Goal: Task Accomplishment & Management: Complete application form

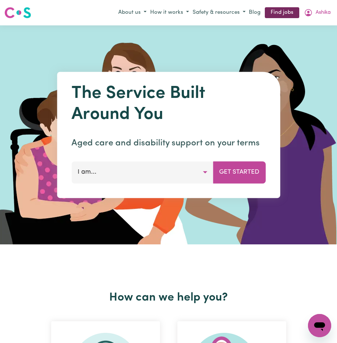
click at [277, 14] on link "Find jobs" at bounding box center [282, 12] width 34 height 11
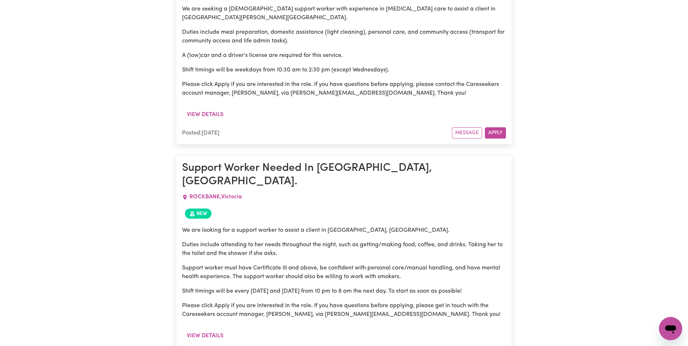
scroll to position [1623, 0]
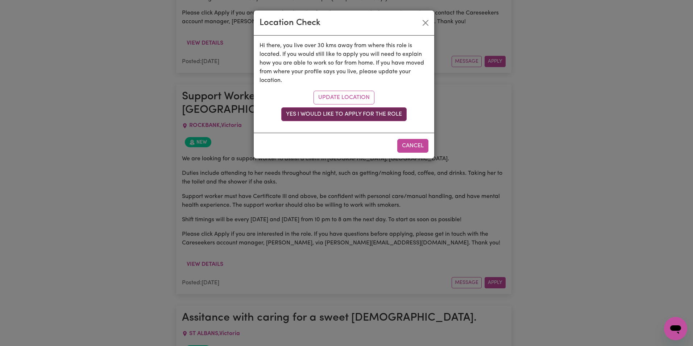
click at [337, 112] on button "Yes I would like to apply for the role" at bounding box center [343, 114] width 125 height 14
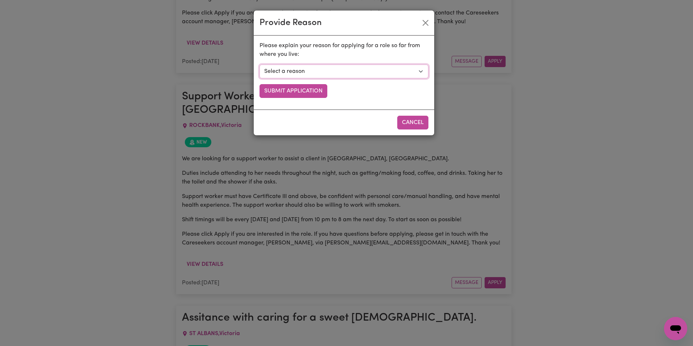
click at [337, 70] on select "Select a reason I currently travel to this area for work or other personal reas…" at bounding box center [344, 72] width 169 height 14
select select "I already visit the area regularly for work and personal reasons"
click at [260, 65] on select "Select a reason I currently travel to this area for work or other personal reas…" at bounding box center [344, 72] width 169 height 14
click at [337, 124] on button "Cancel" at bounding box center [413, 123] width 31 height 14
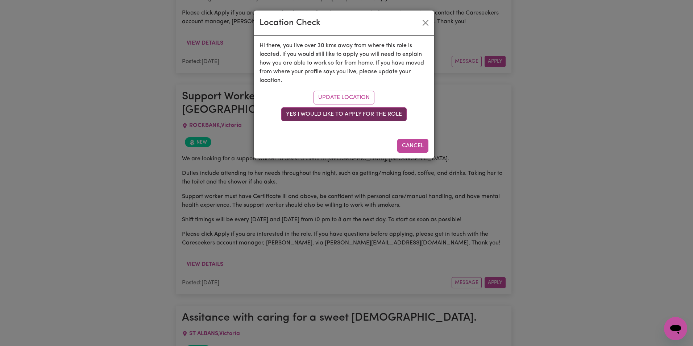
click at [337, 114] on button "Yes I would like to apply for the role" at bounding box center [343, 114] width 125 height 14
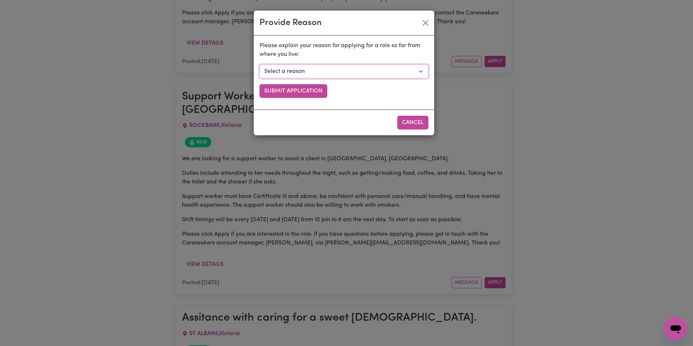
click at [337, 71] on select "Select a reason I currently travel to this area for work or other personal reas…" at bounding box center [344, 72] width 169 height 14
select select "I already visit the area regularly for work and personal reasons"
click at [260, 65] on select "Select a reason I currently travel to this area for work or other personal reas…" at bounding box center [344, 72] width 169 height 14
click at [306, 93] on button "Submit Application" at bounding box center [294, 91] width 68 height 14
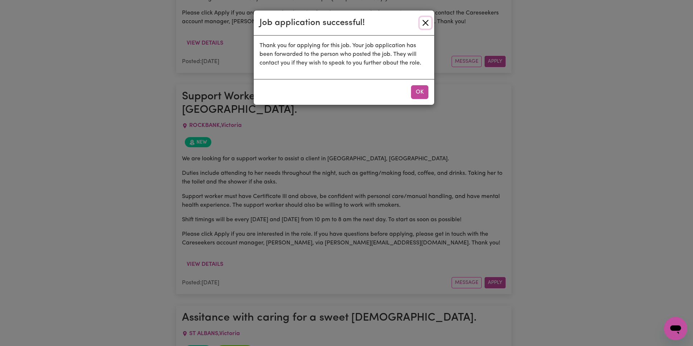
drag, startPoint x: 427, startPoint y: 20, endPoint x: 429, endPoint y: 26, distance: 7.0
click at [337, 25] on button "Close" at bounding box center [426, 23] width 12 height 12
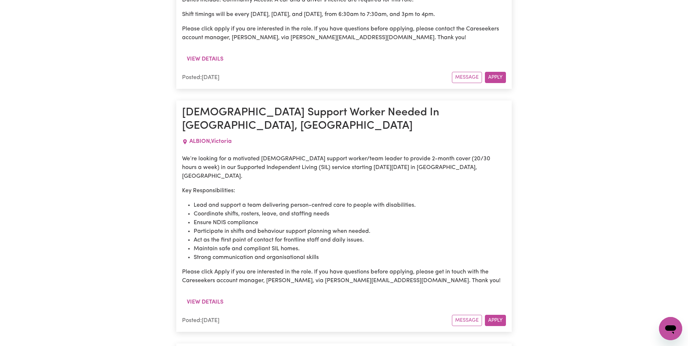
scroll to position [4742, 0]
